Goal: Information Seeking & Learning: Learn about a topic

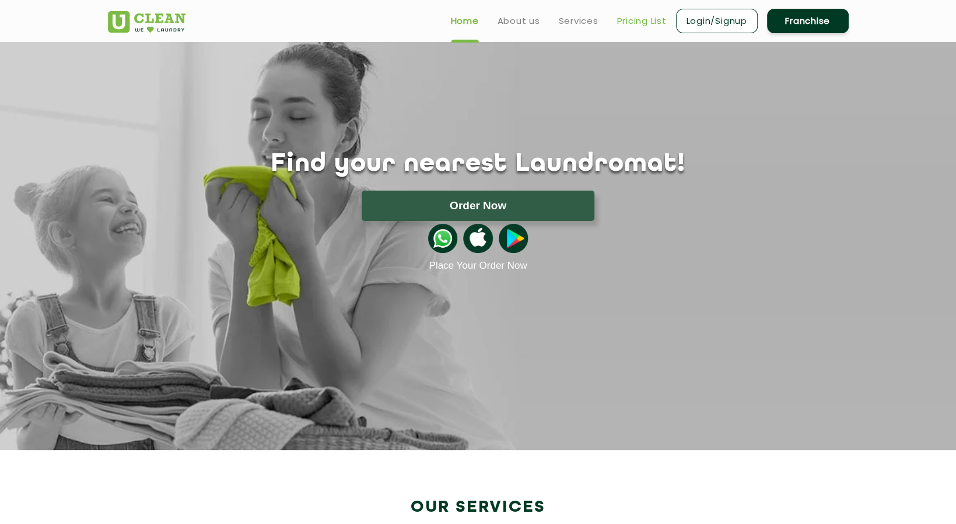
click at [642, 17] on link "Pricing List" at bounding box center [642, 21] width 50 height 14
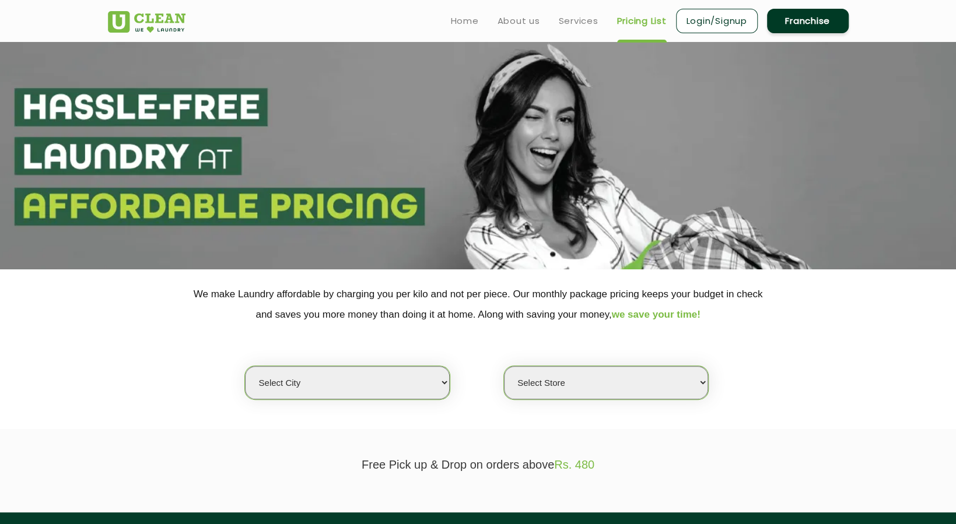
select select "0"
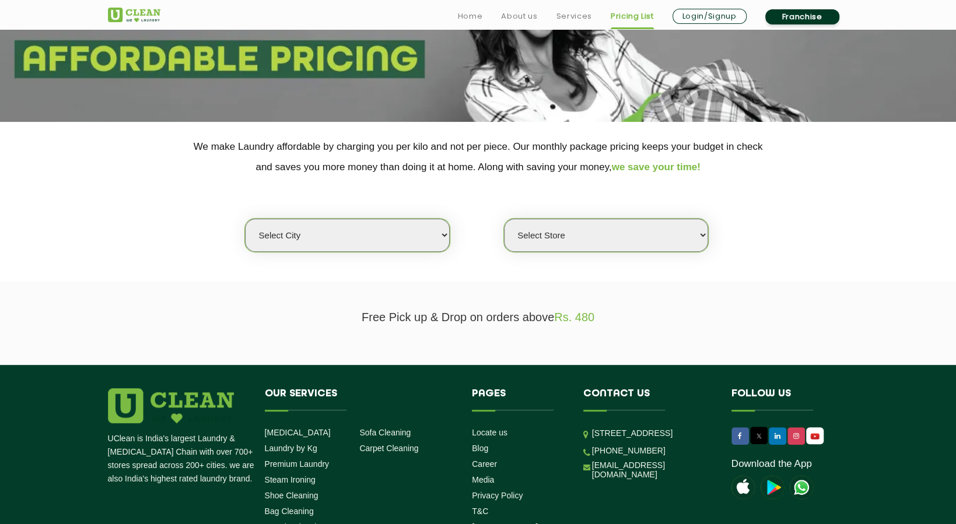
scroll to position [233, 0]
